Goal: Task Accomplishment & Management: Use online tool/utility

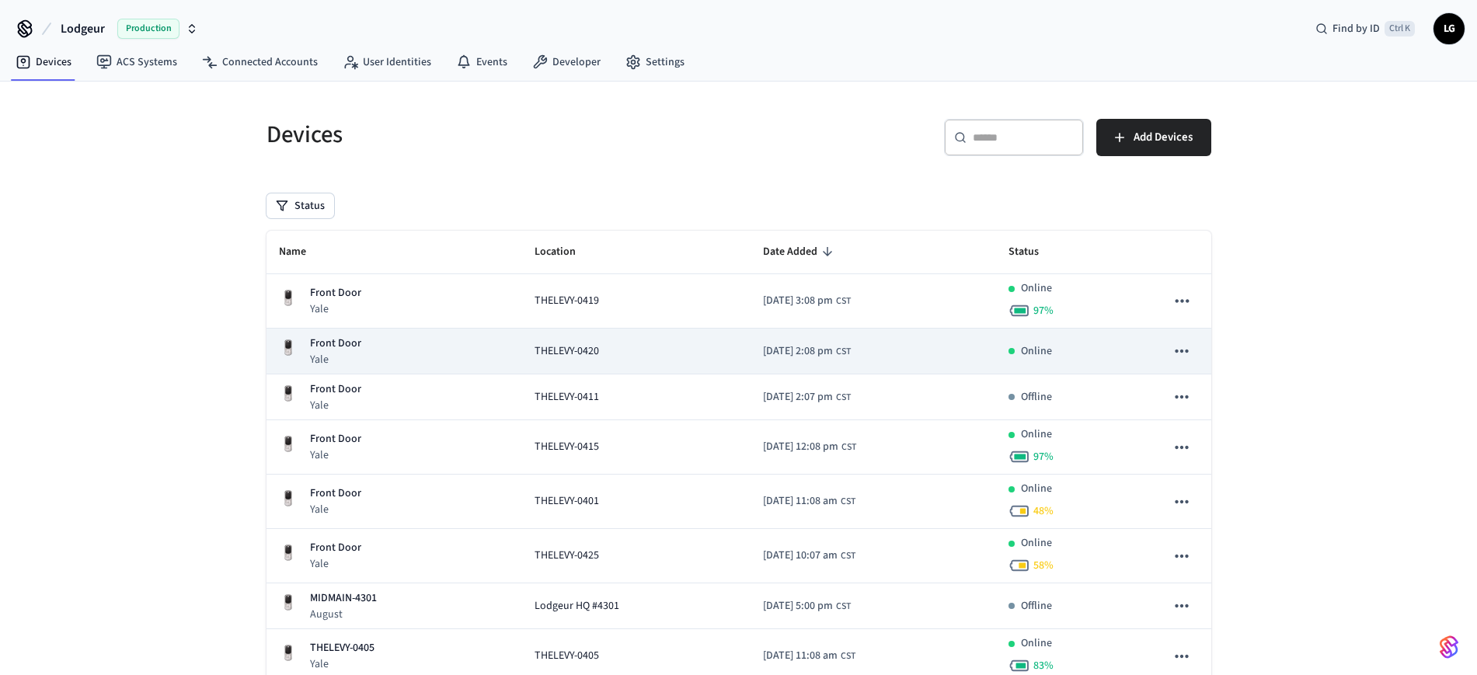
scroll to position [97, 0]
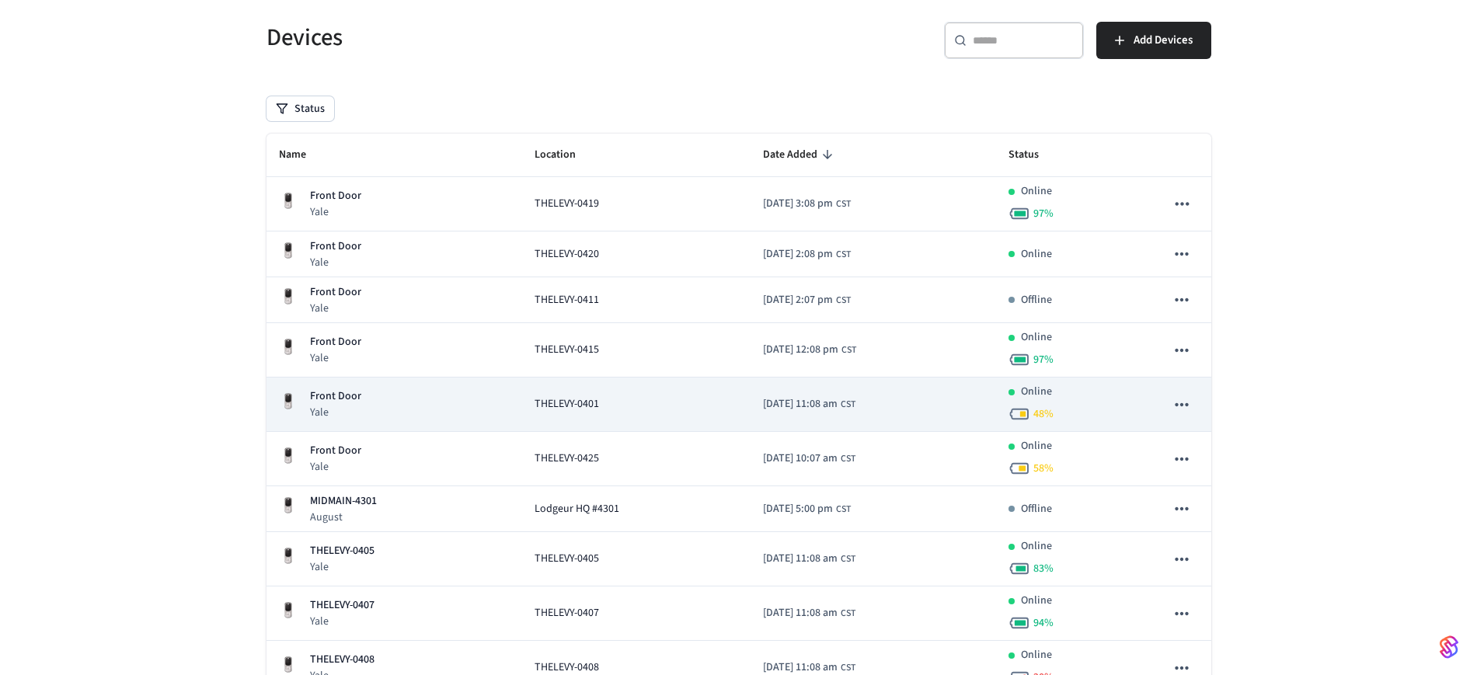
click at [577, 398] on span "THELEVY-0401" at bounding box center [567, 404] width 65 height 16
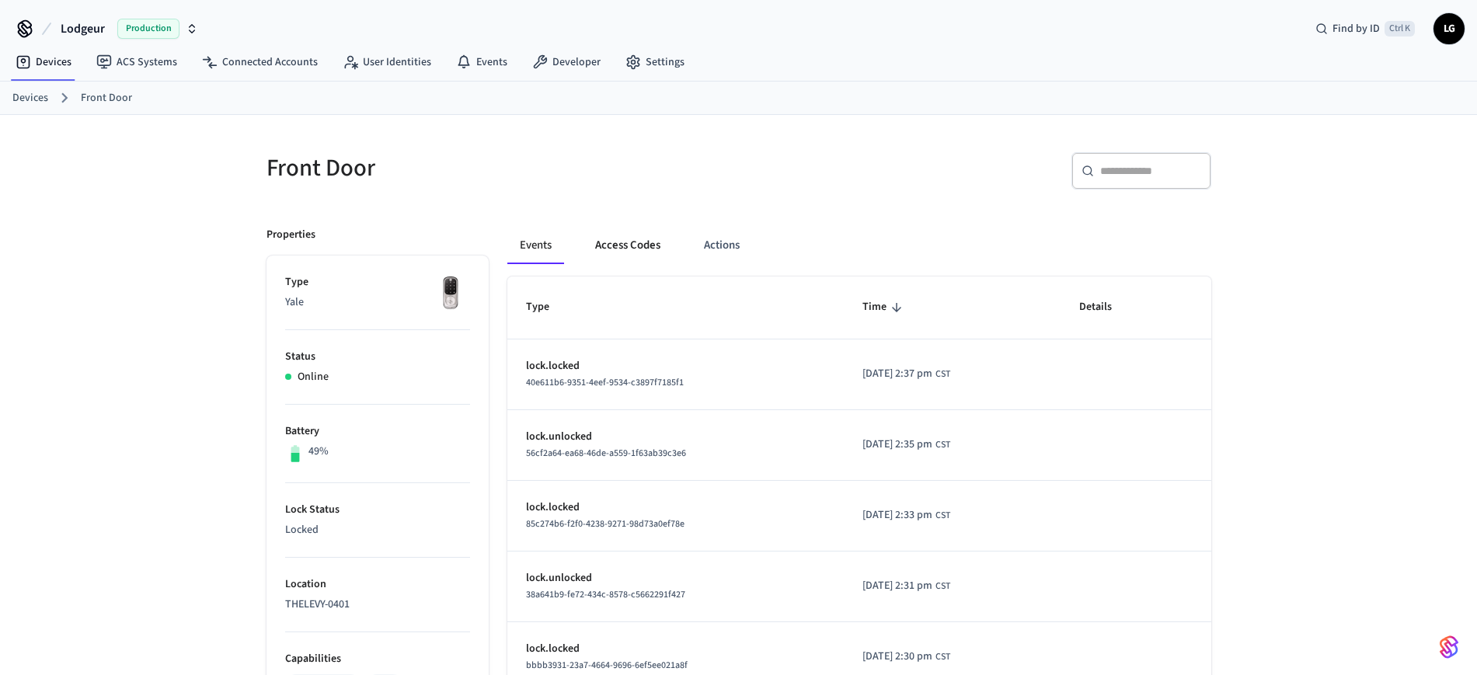
click at [636, 246] on button "Access Codes" at bounding box center [628, 245] width 90 height 37
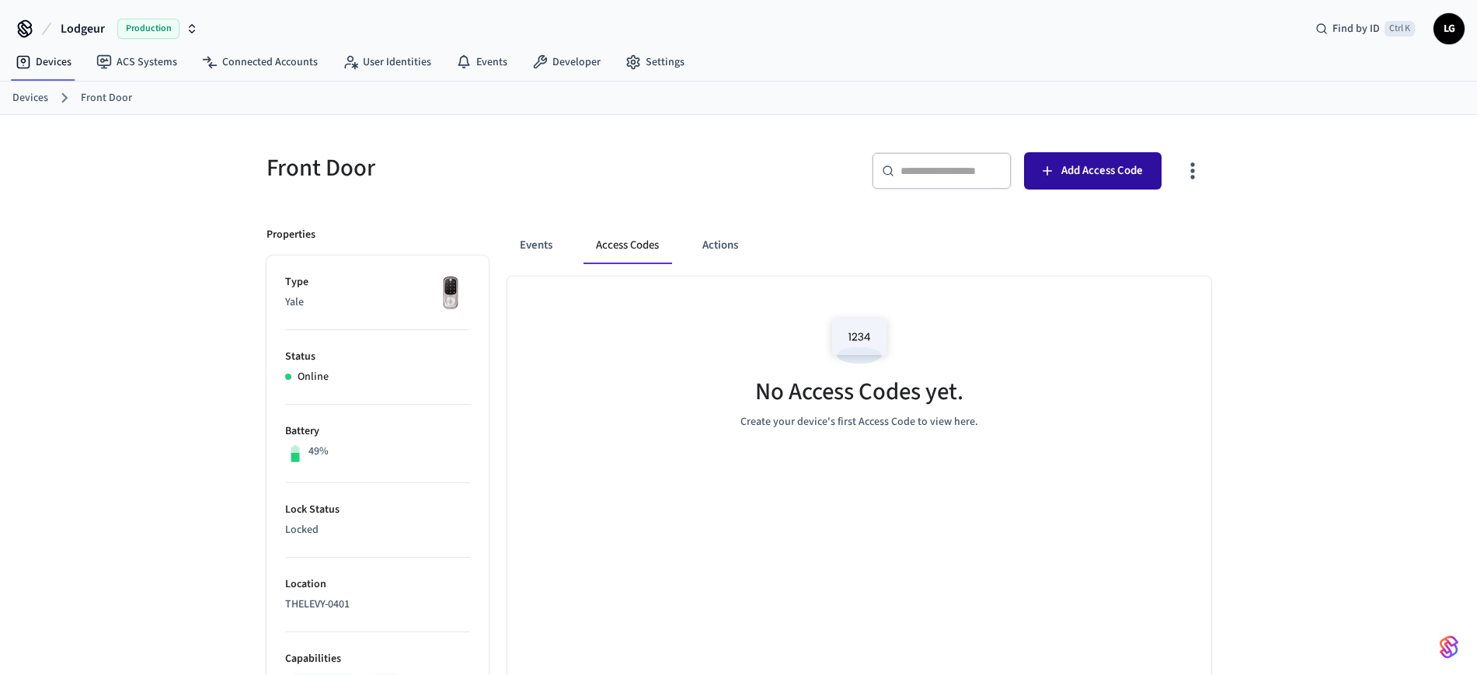
click at [1121, 159] on button "Add Access Code" at bounding box center [1093, 170] width 138 height 37
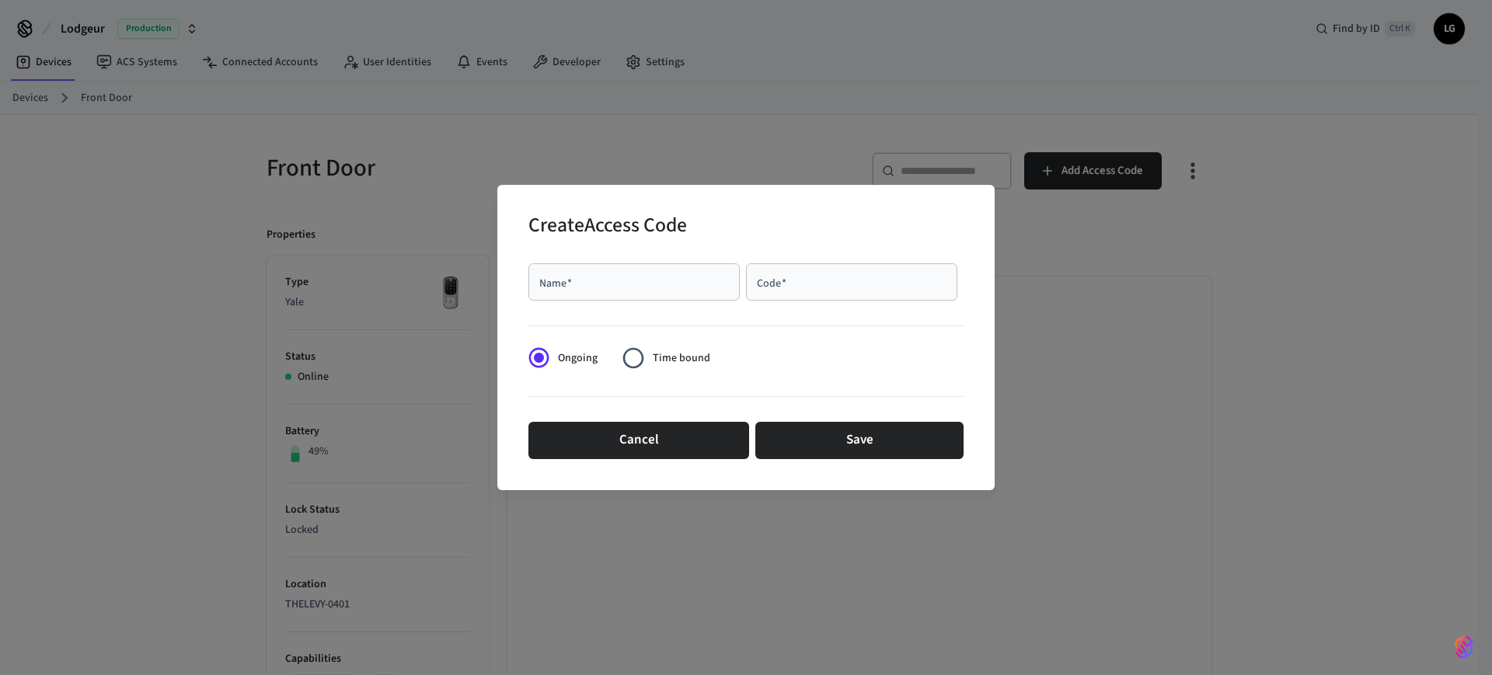
click at [650, 285] on input "Name   *" at bounding box center [634, 282] width 193 height 16
type input "****"
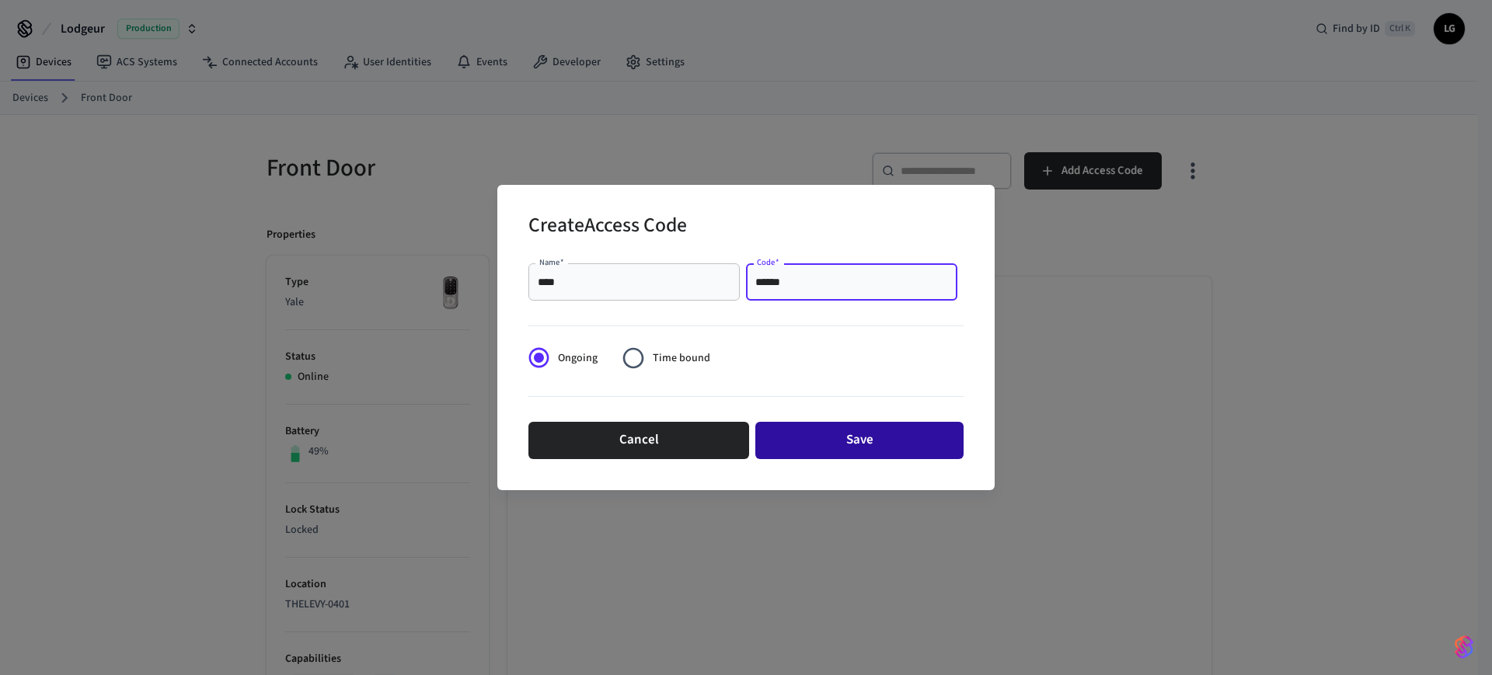
type input "******"
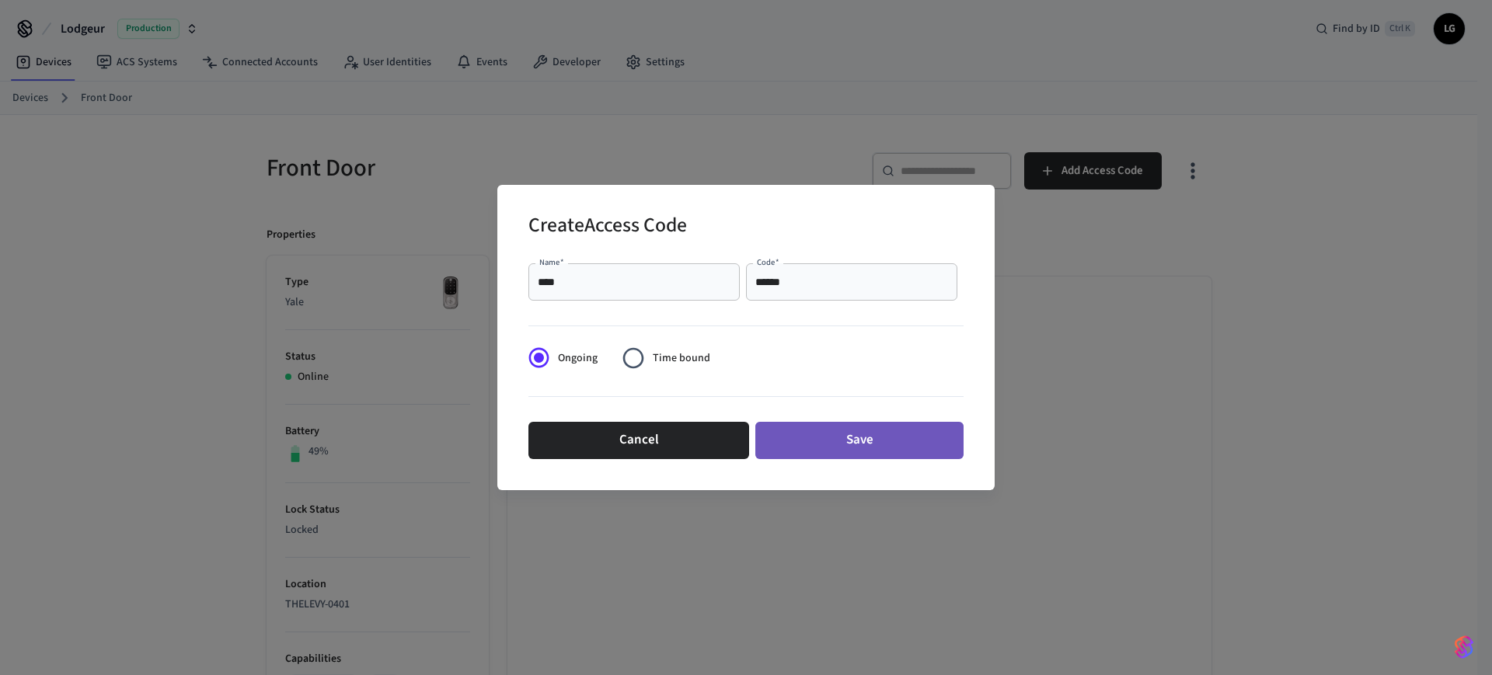
click at [847, 445] on button "Save" at bounding box center [859, 440] width 208 height 37
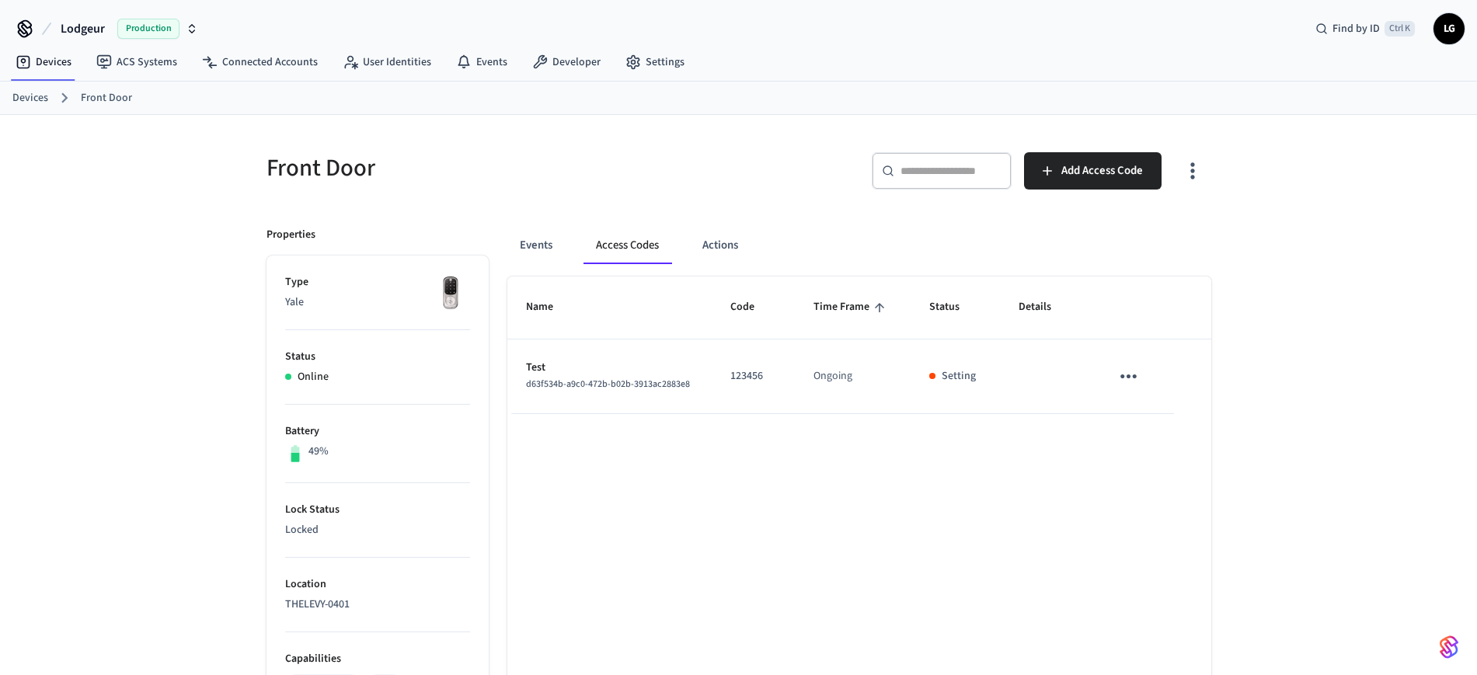
click at [1330, 269] on div "Front Door ​ ​ Add Access Code Properties Type Yale Status Online Battery 49% L…" at bounding box center [738, 625] width 1477 height 1021
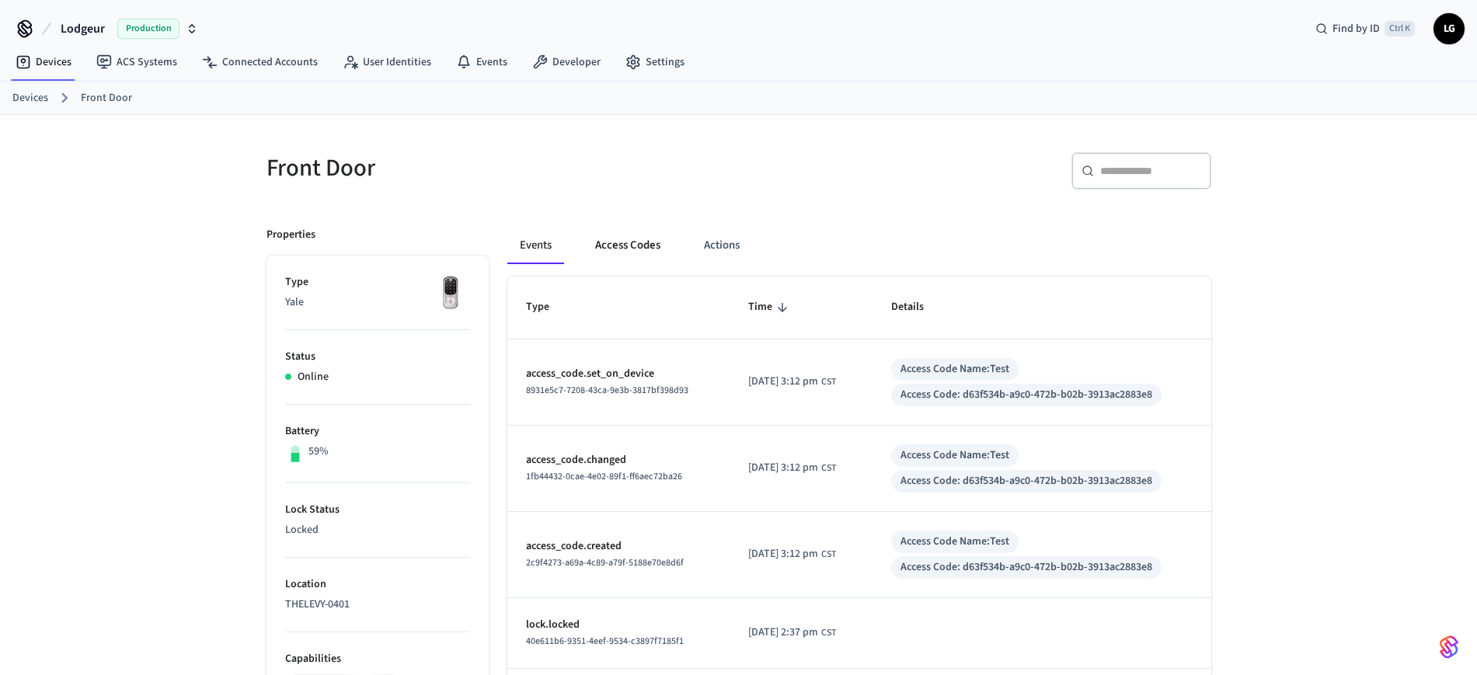
click at [637, 254] on button "Access Codes" at bounding box center [628, 245] width 90 height 37
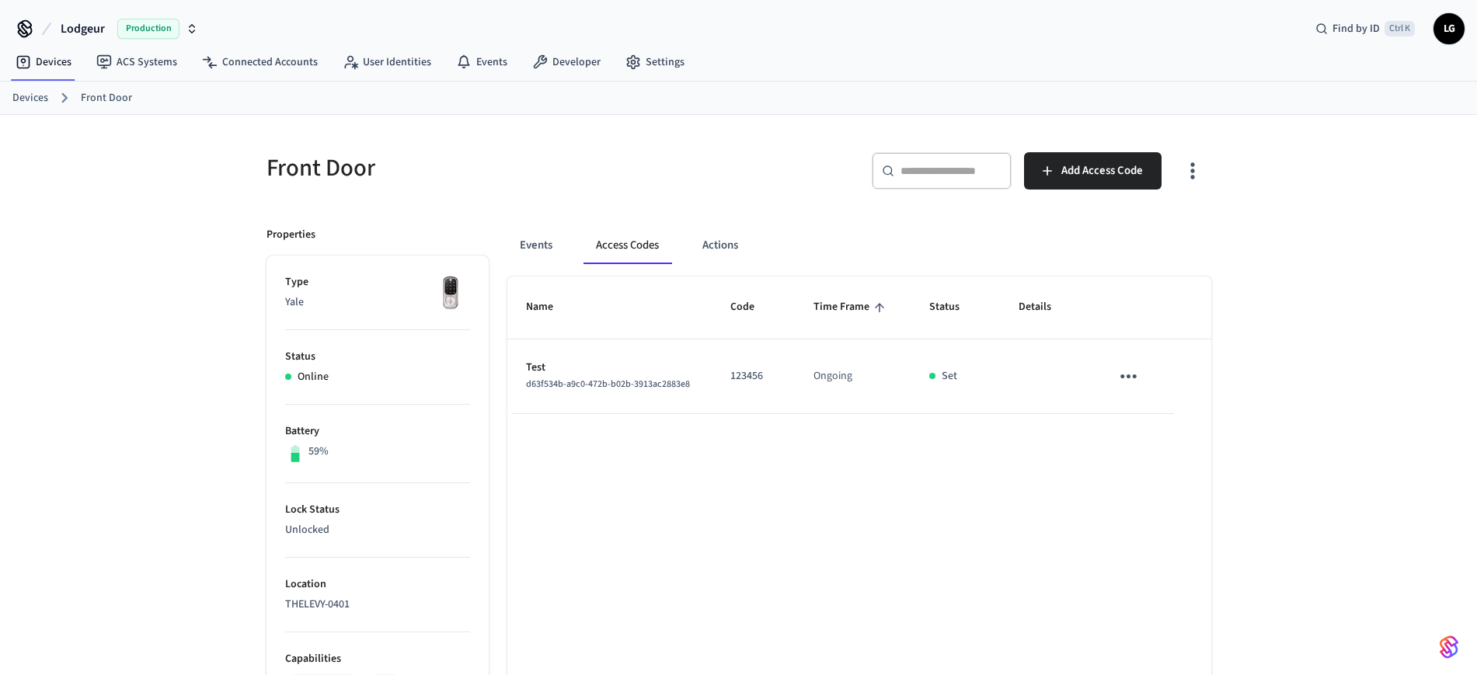
click at [24, 103] on link "Devices" at bounding box center [30, 98] width 36 height 16
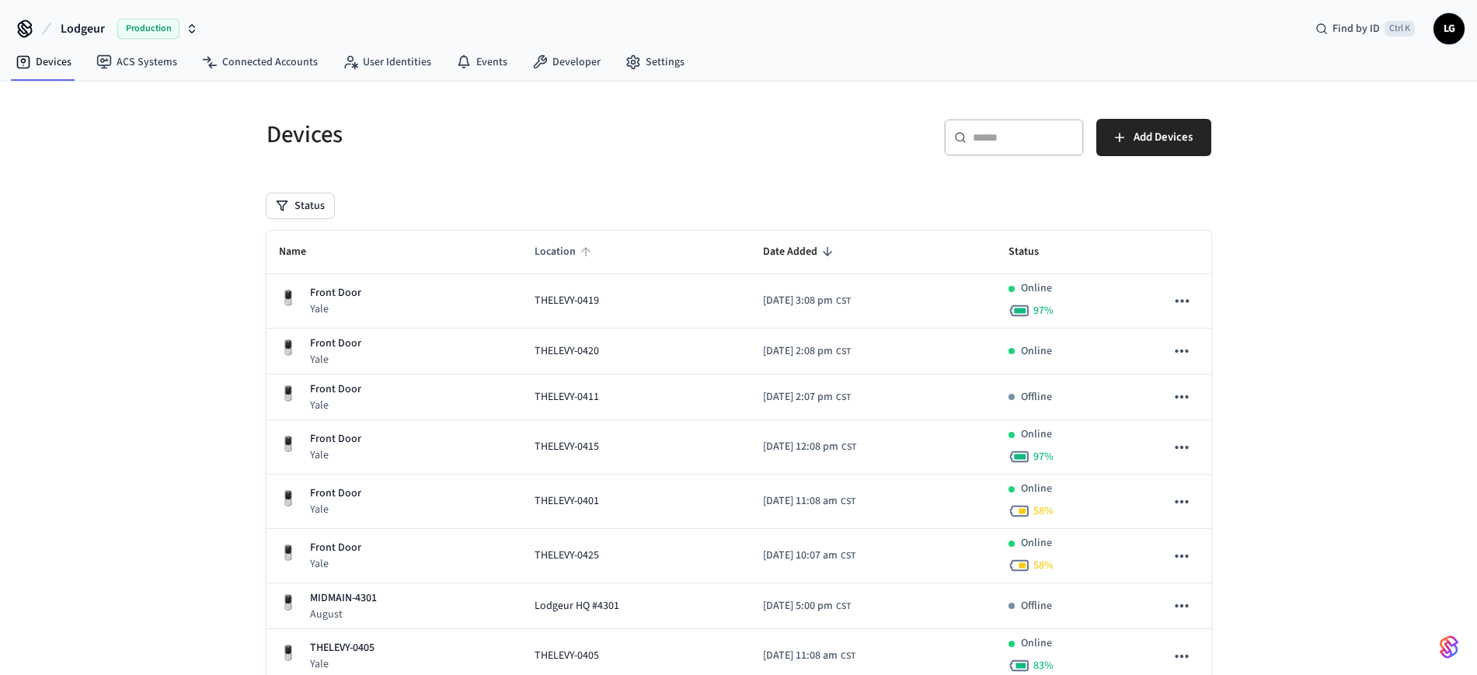
click at [579, 249] on icon "sticky table" at bounding box center [586, 252] width 14 height 14
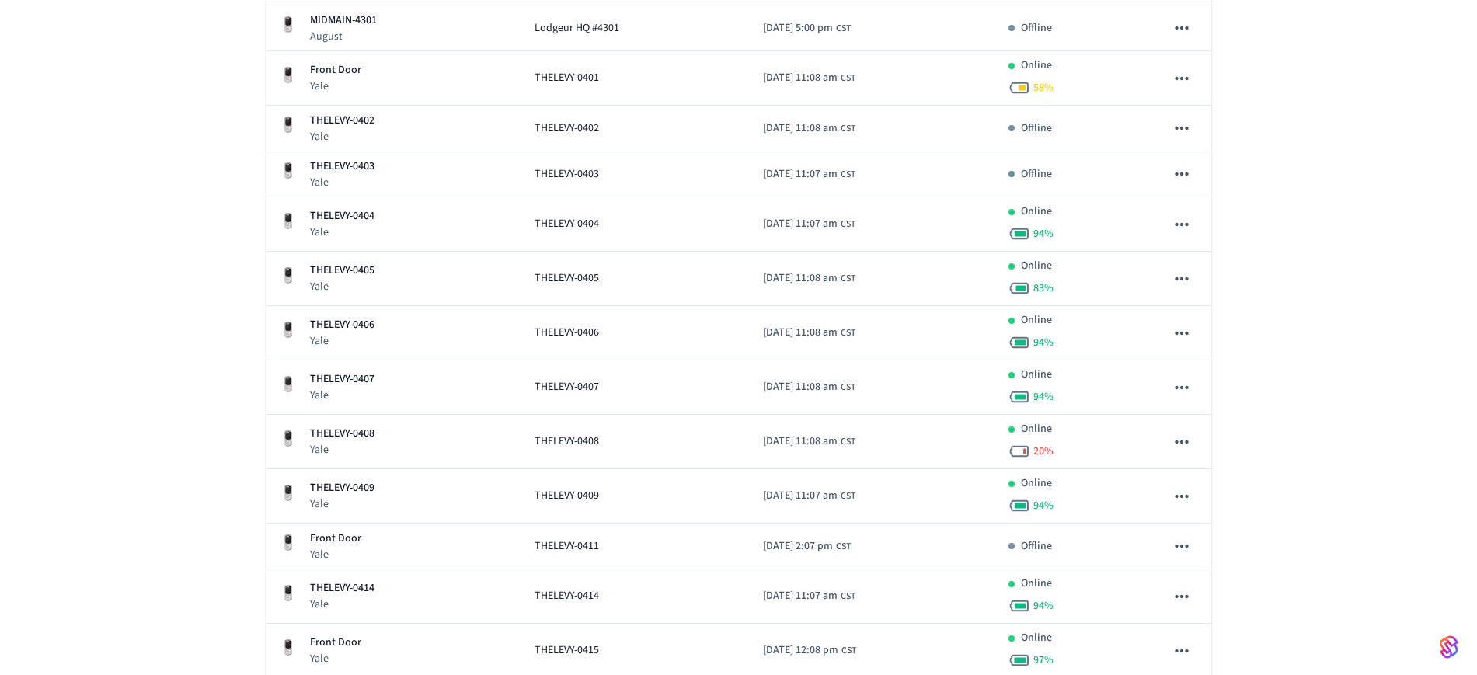
scroll to position [268, 0]
